Goal: Information Seeking & Learning: Learn about a topic

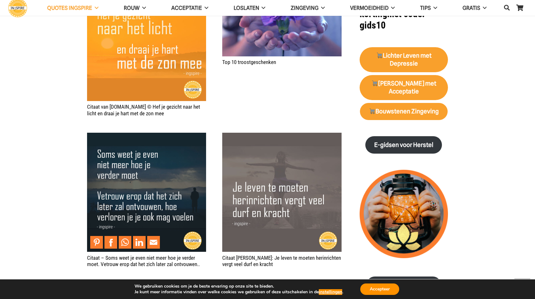
scroll to position [759, 0]
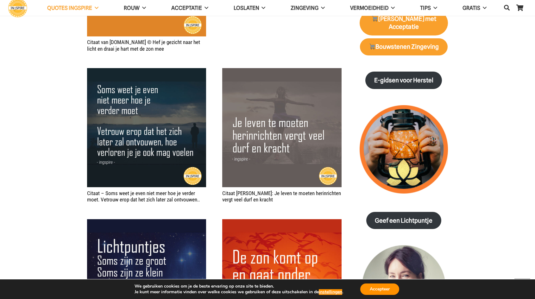
click at [150, 211] on div "Jouw aanwezigheid maakt voelend het verschil – citaat Ingspire Moed hebben om t…" at bounding box center [214, 56] width 254 height 895
drag, startPoint x: 201, startPoint y: 200, endPoint x: 139, endPoint y: 194, distance: 62.3
click at [139, 194] on h2 "Citaat – Soms weet je even niet meer hoe je verder moet. Vetrouw erop dat het z…" at bounding box center [146, 196] width 119 height 13
drag, startPoint x: 140, startPoint y: 194, endPoint x: 323, endPoint y: 32, distance: 244.8
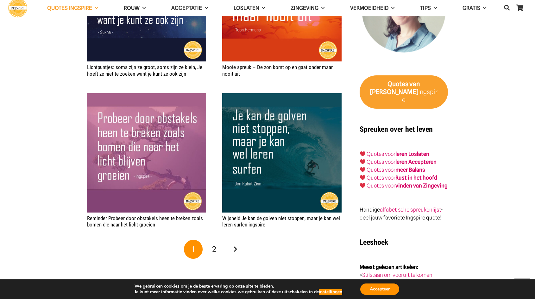
scroll to position [1076, 0]
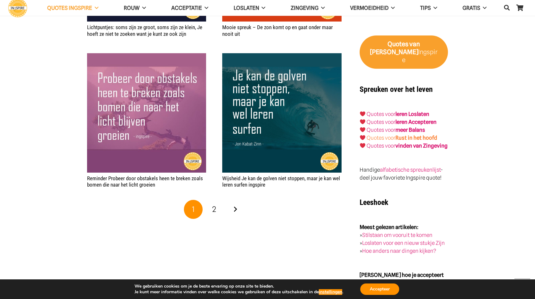
click at [426, 134] on strong "Rust in het hoofd" at bounding box center [416, 137] width 42 height 6
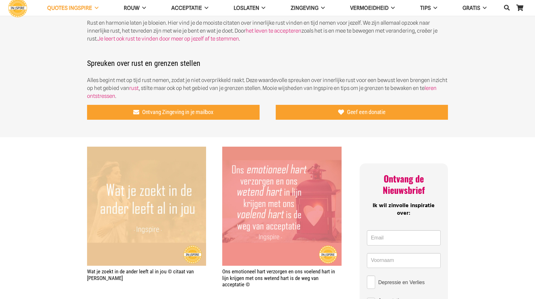
scroll to position [285, 0]
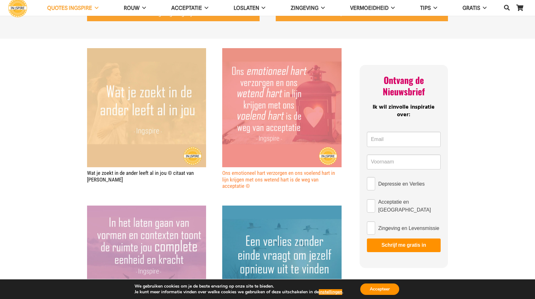
drag, startPoint x: 257, startPoint y: 188, endPoint x: 227, endPoint y: 176, distance: 32.0
click at [227, 176] on h2 "Ons emotioneel hart verzorgen en ons voelend hart in lijn krijgen met ons weten…" at bounding box center [281, 179] width 119 height 19
